Goal: Transaction & Acquisition: Purchase product/service

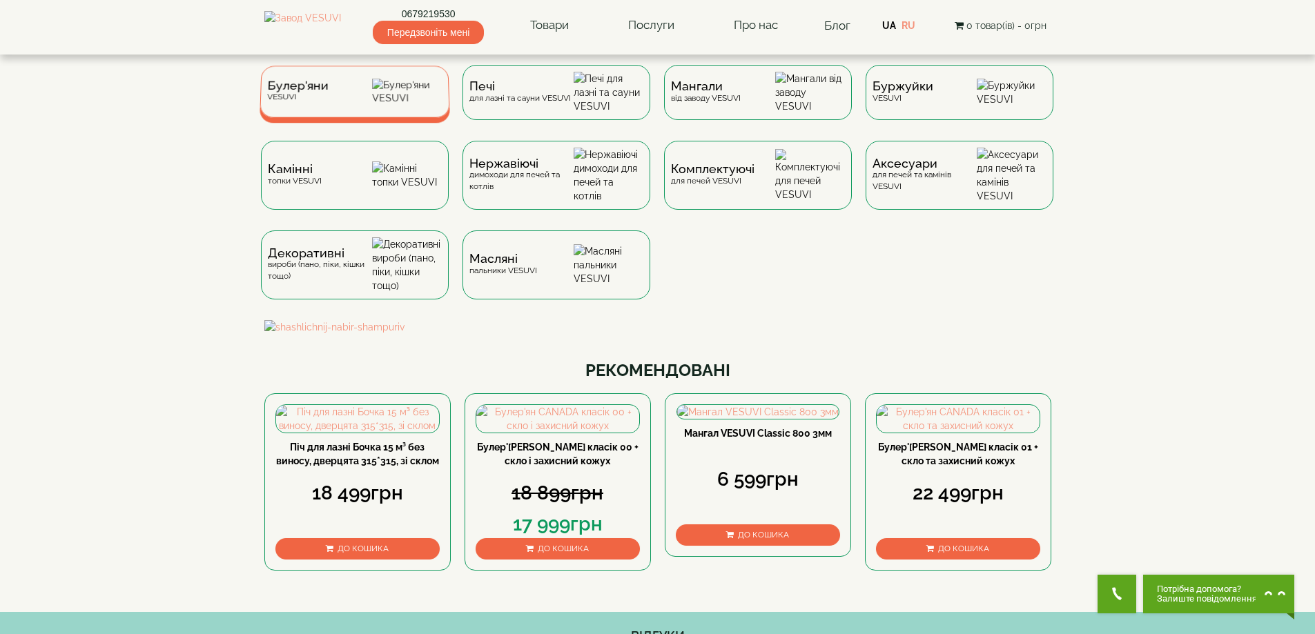
click at [306, 102] on div "Булер'яни VESUVI" at bounding box center [296, 91] width 61 height 21
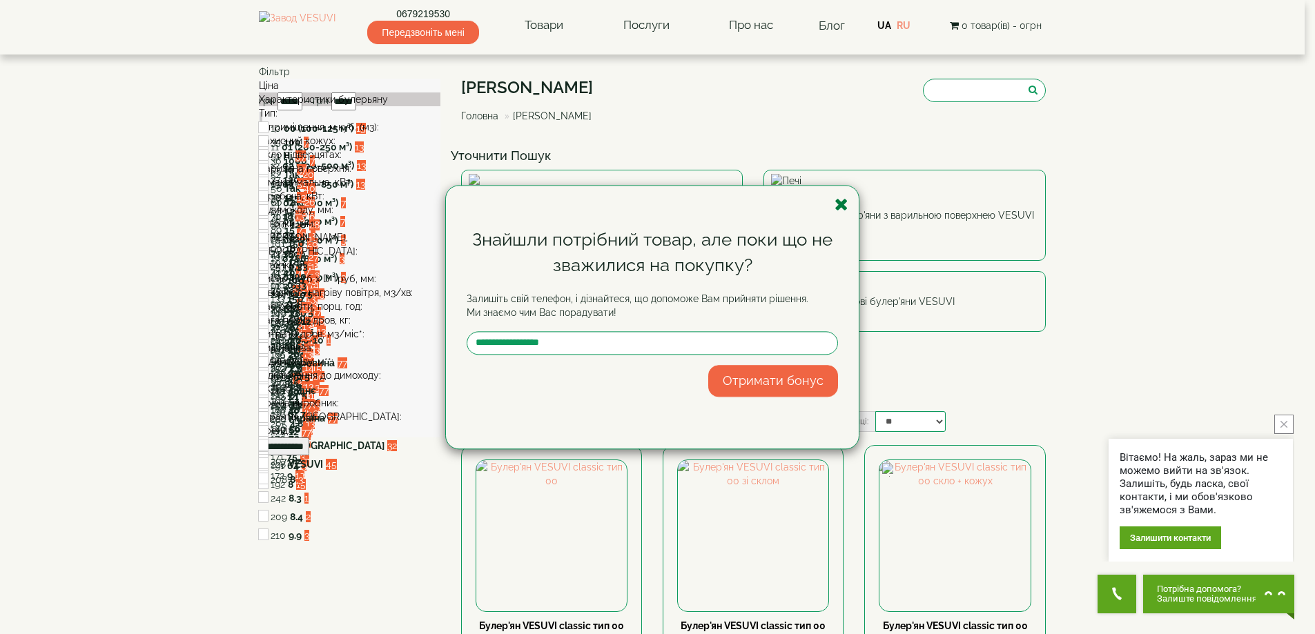
click at [839, 205] on icon "button" at bounding box center [841, 204] width 14 height 17
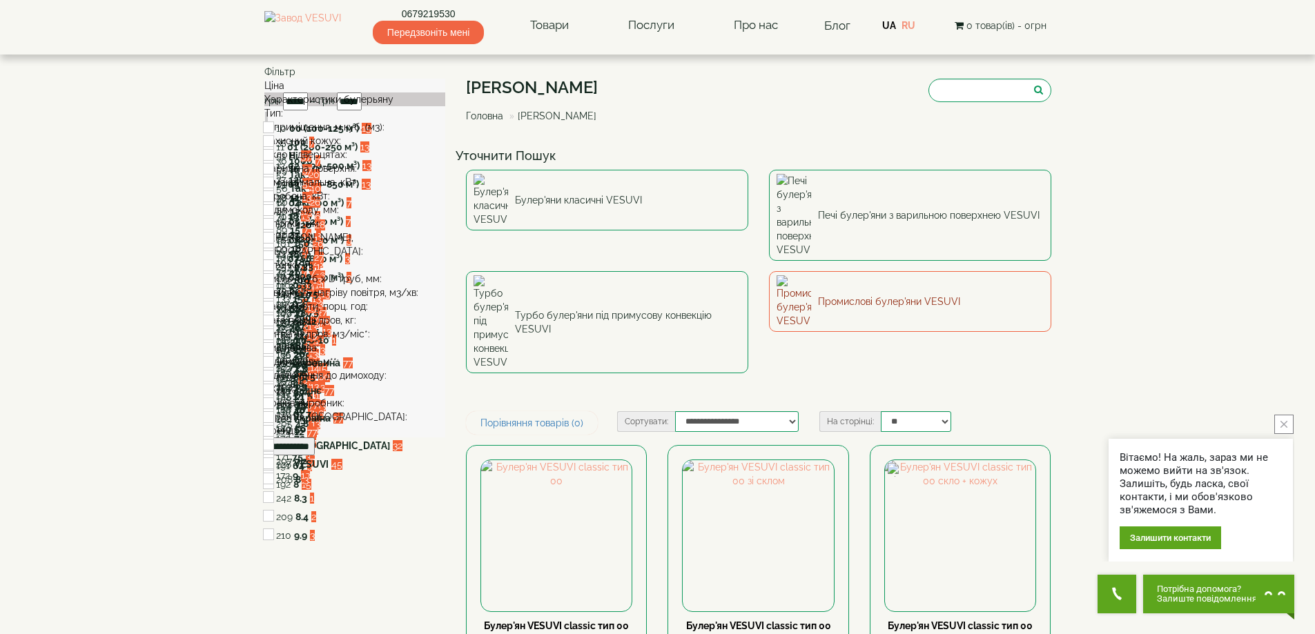
click at [838, 271] on link "Промислові булер'яни VESUVI" at bounding box center [910, 301] width 282 height 61
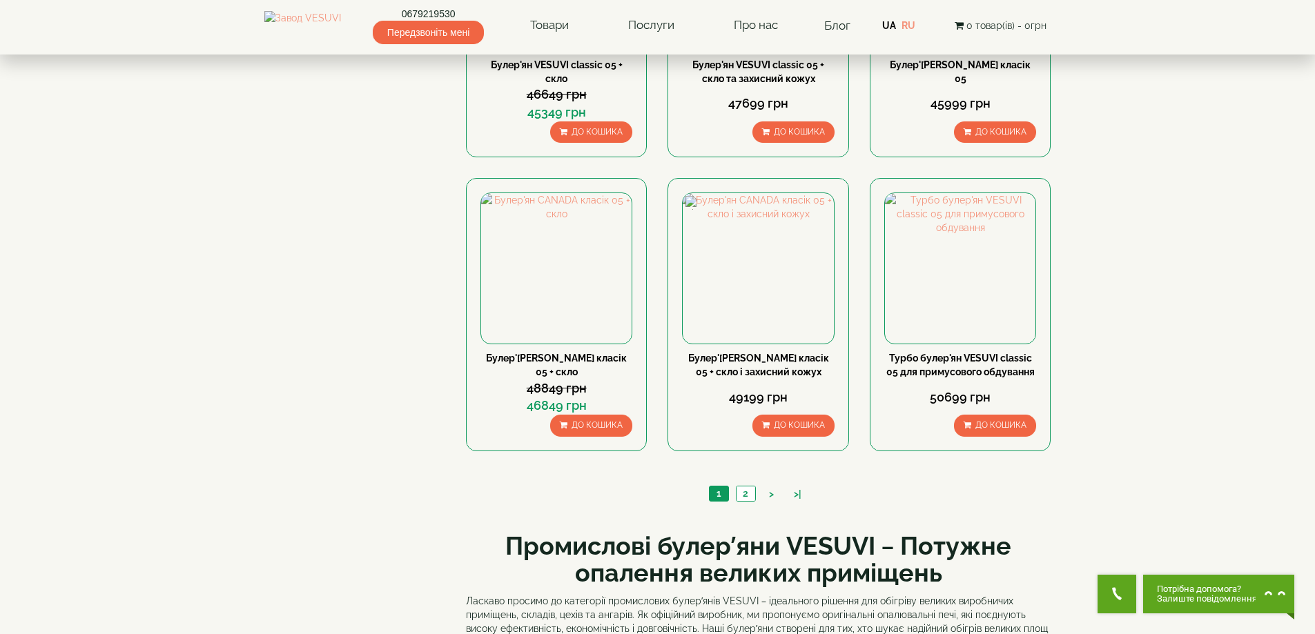
scroll to position [1518, 0]
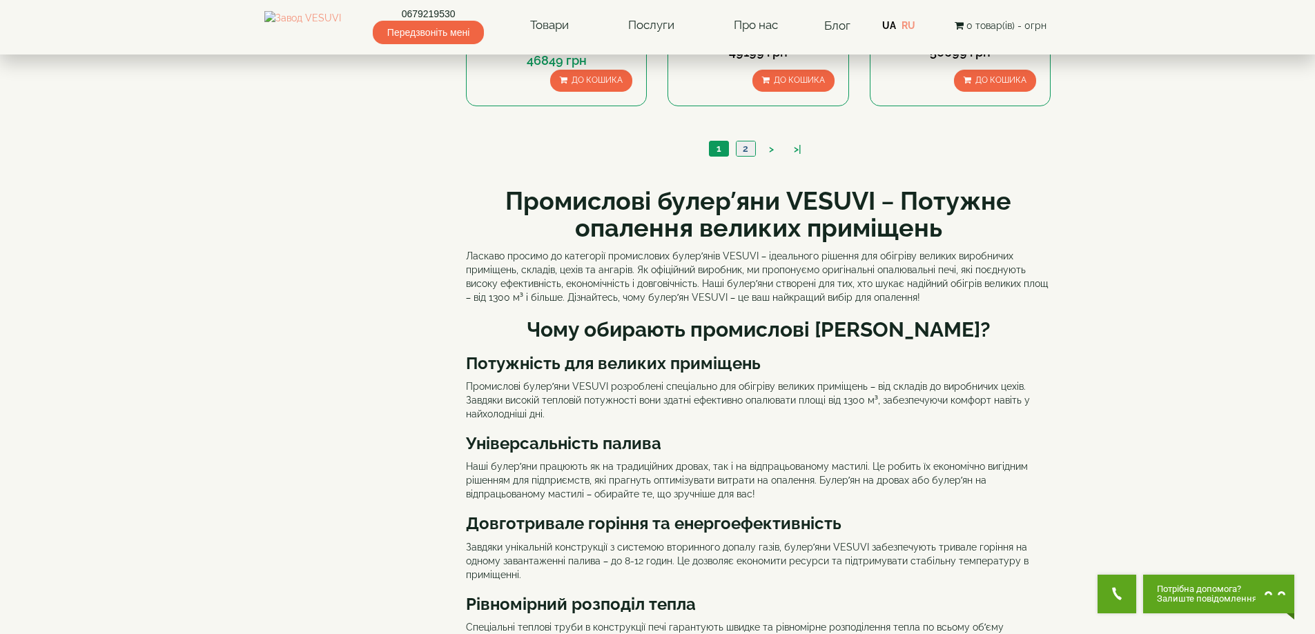
click at [742, 143] on link "2" at bounding box center [745, 148] width 19 height 14
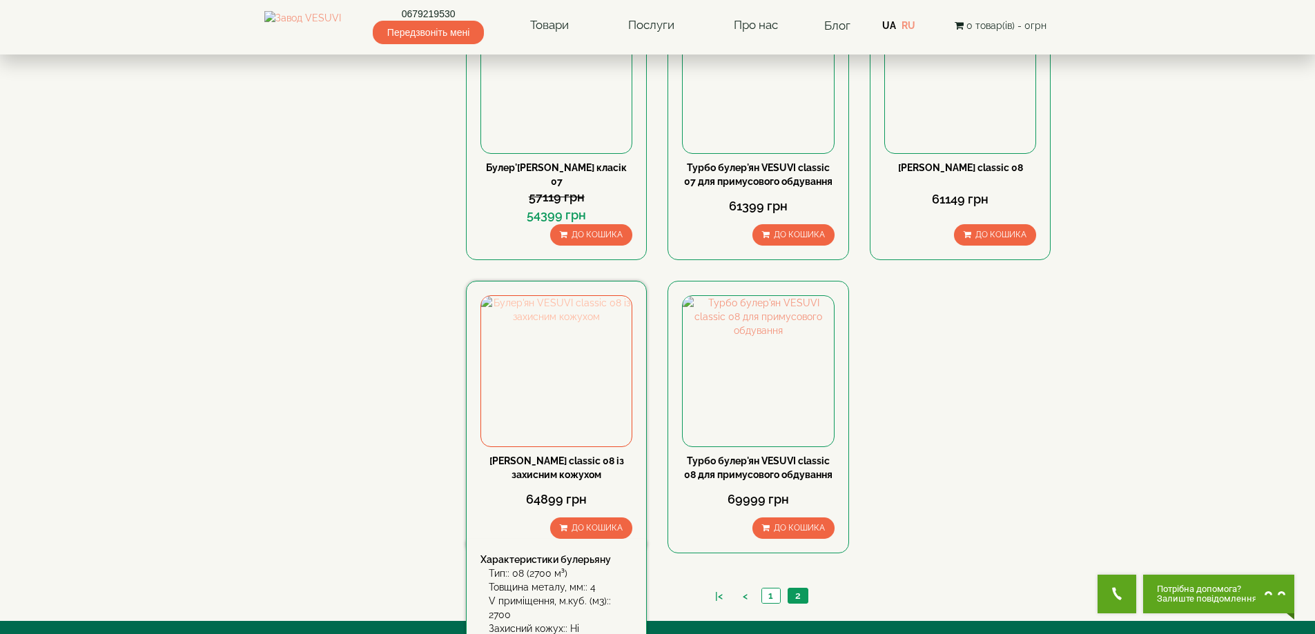
click at [540, 380] on img at bounding box center [556, 371] width 150 height 150
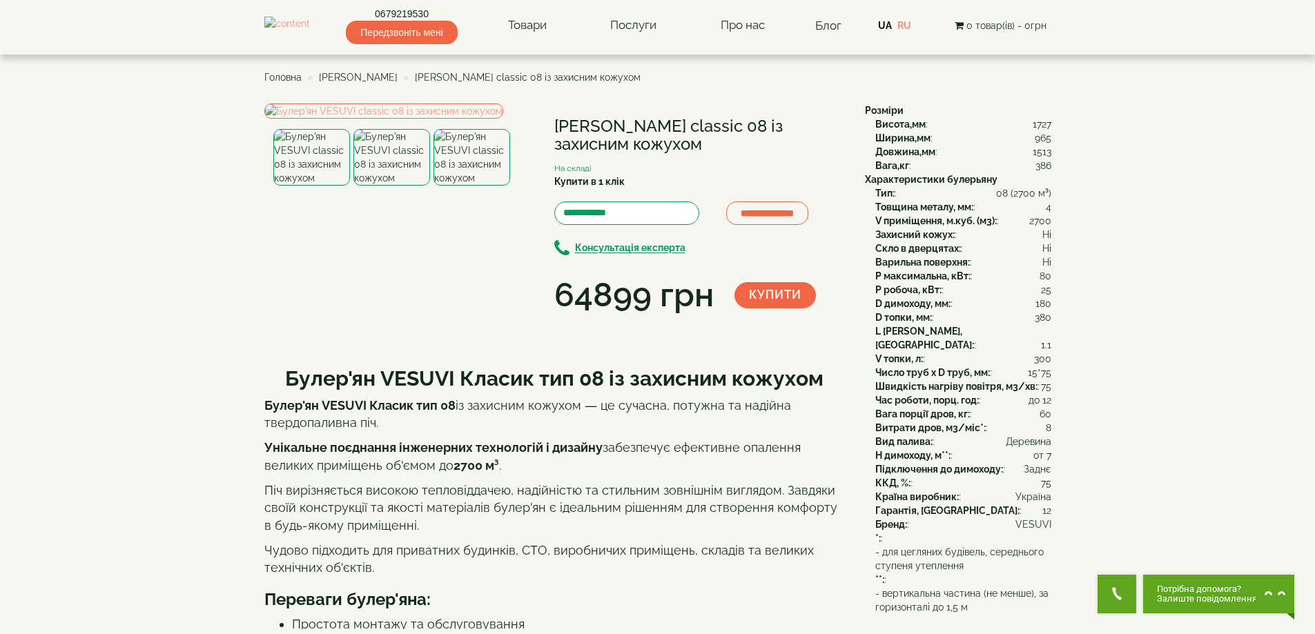
click at [482, 186] on img at bounding box center [471, 157] width 77 height 57
click at [375, 186] on img at bounding box center [391, 157] width 77 height 57
click at [381, 119] on img at bounding box center [383, 111] width 239 height 15
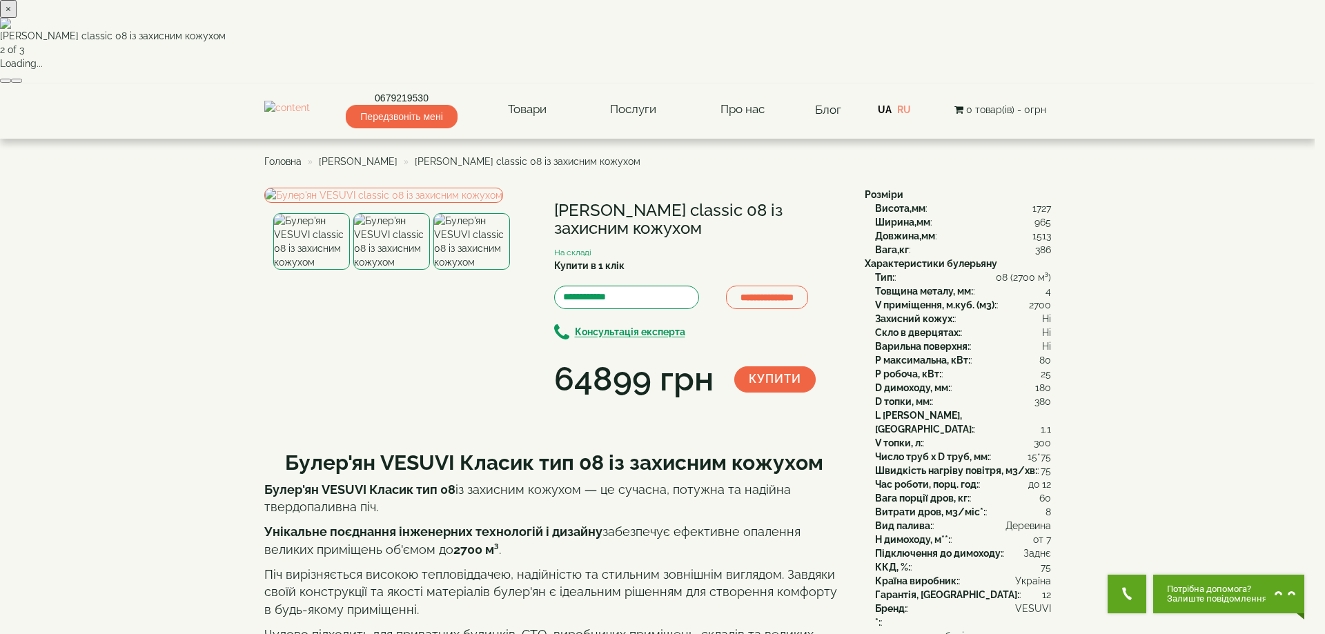
click at [11, 83] on button "button" at bounding box center [5, 81] width 11 height 4
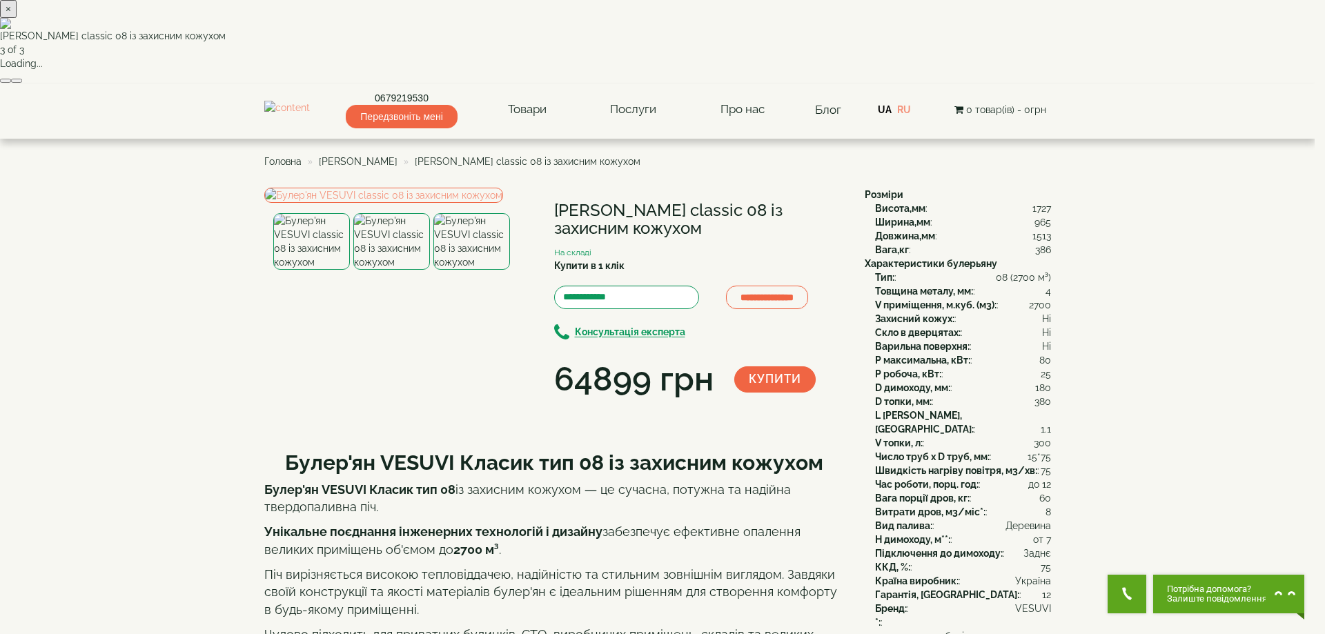
click at [133, 84] on div "× Булер'ян VESUVI classic 08 із захисним кожухом 3 of 3 Loading..." at bounding box center [657, 42] width 1315 height 84
